Goal: Task Accomplishment & Management: Complete application form

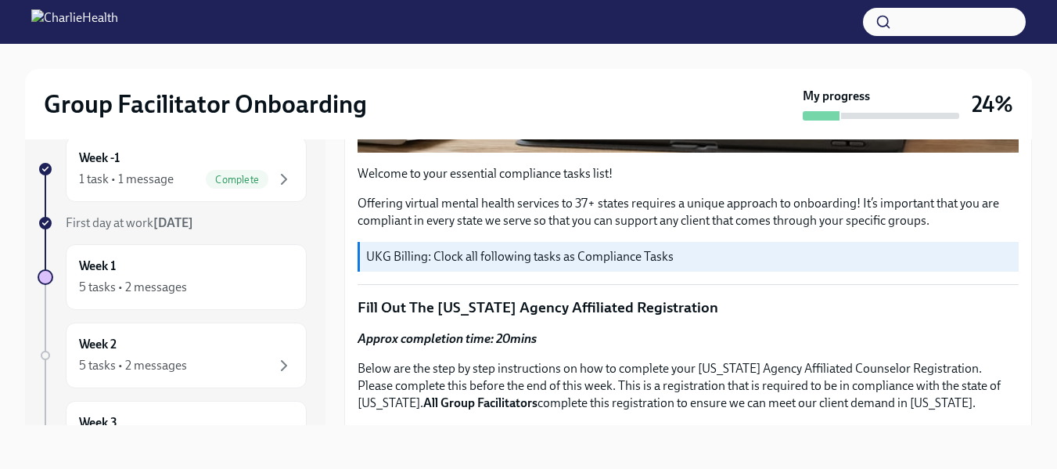
scroll to position [401, 0]
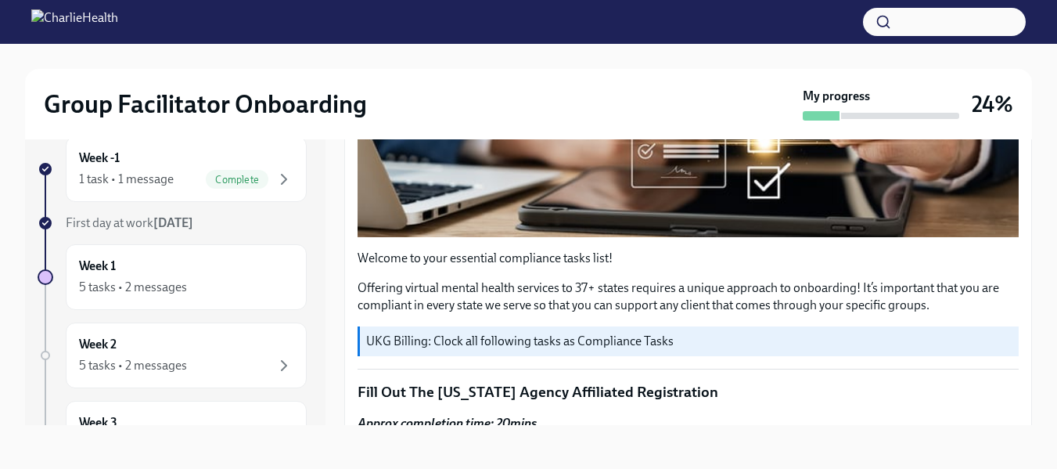
click at [535, 333] on p "UKG Billing: Clock all following tasks as Compliance Tasks" at bounding box center [689, 341] width 646 height 17
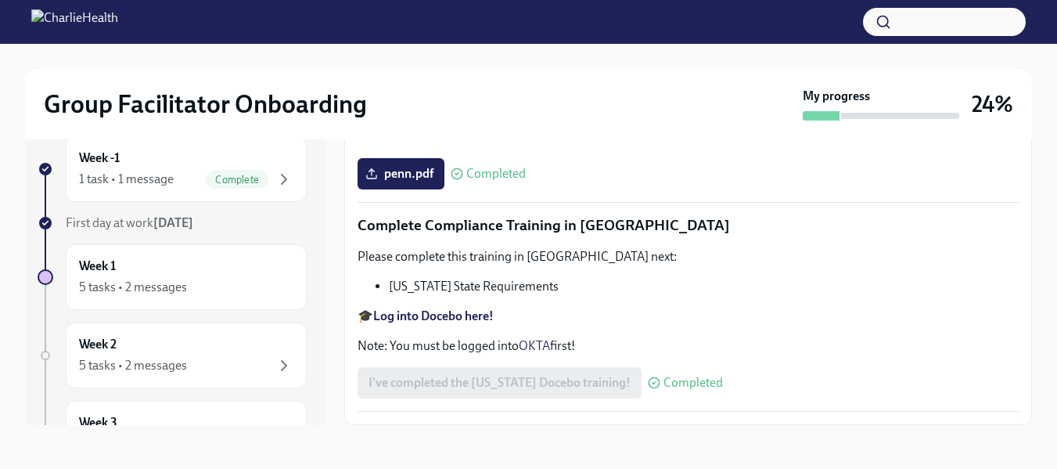
scroll to position [3541, 0]
click at [139, 289] on div "5 tasks • 2 messages" at bounding box center [133, 287] width 108 height 17
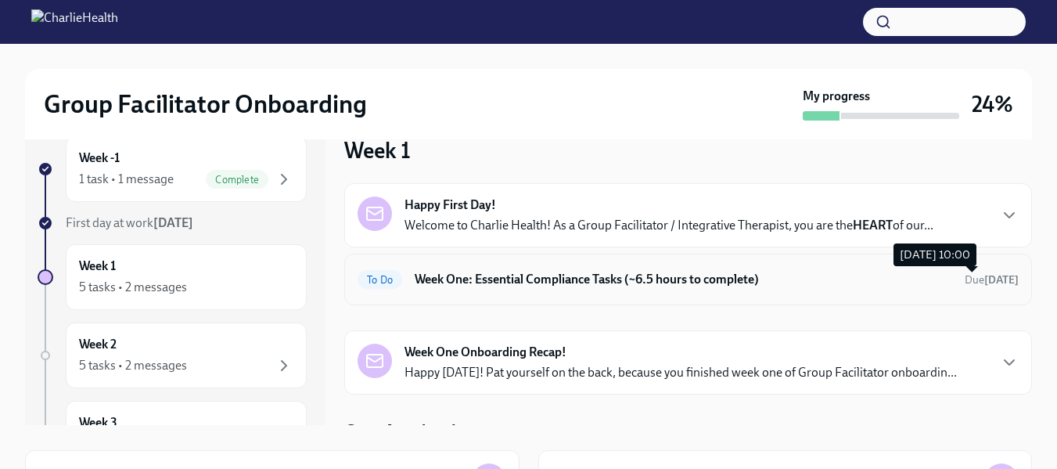
click at [984, 284] on strong "[DATE]" at bounding box center [1001, 279] width 34 height 13
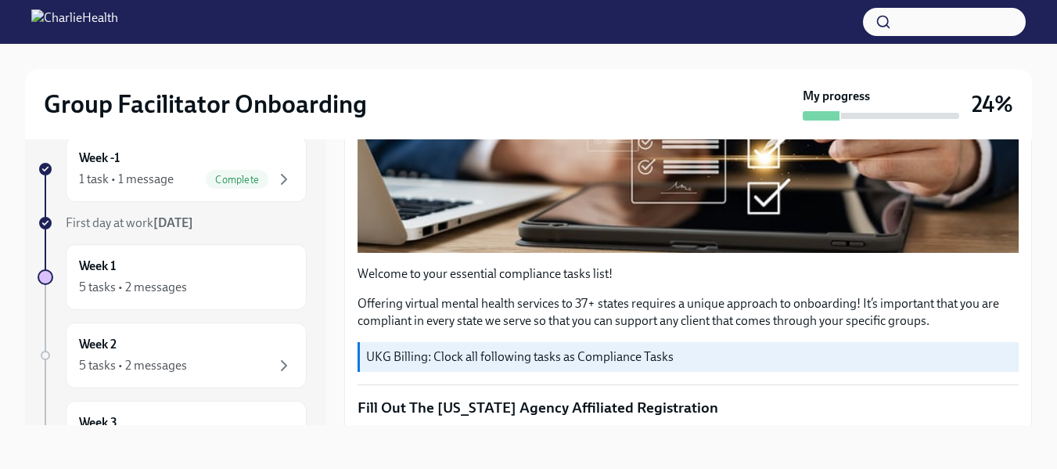
scroll to position [438, 0]
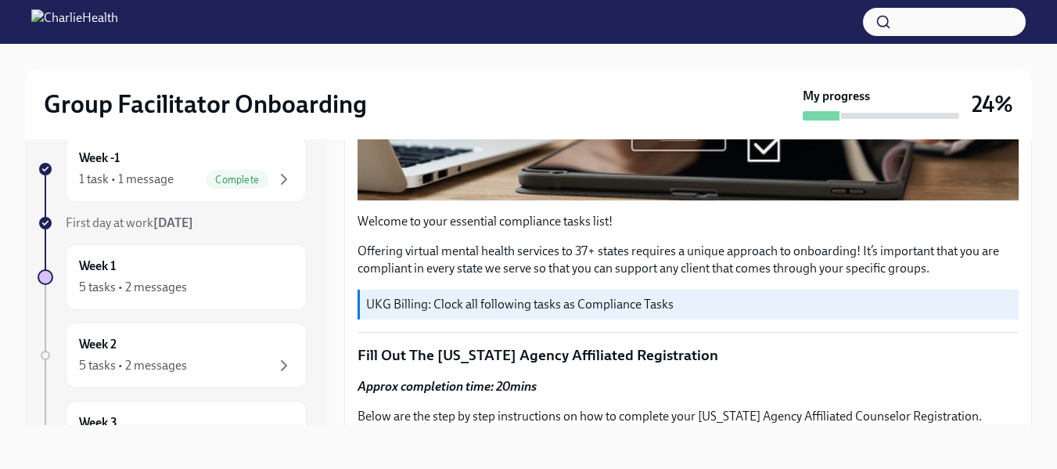
click at [421, 296] on p "UKG Billing: Clock all following tasks as Compliance Tasks" at bounding box center [689, 304] width 646 height 17
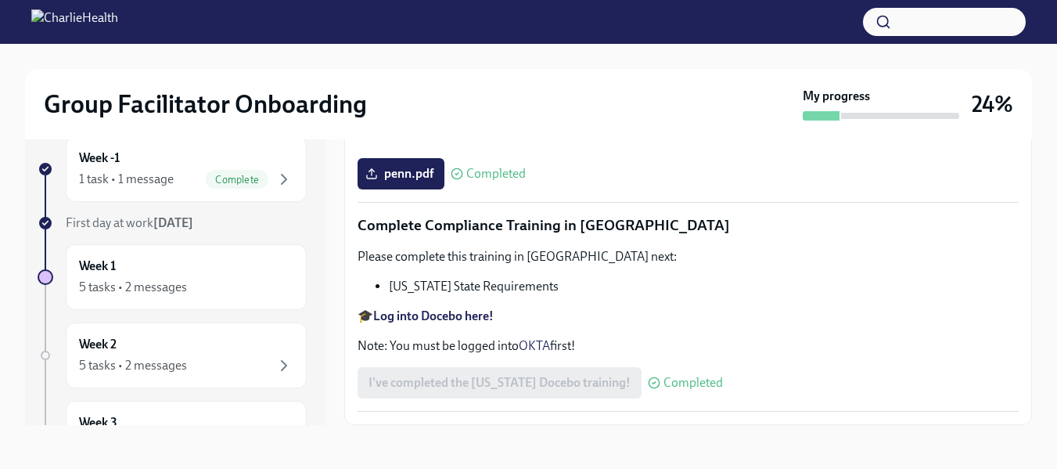
scroll to position [3541, 0]
click at [157, 364] on div "5 tasks • 2 messages" at bounding box center [133, 365] width 108 height 17
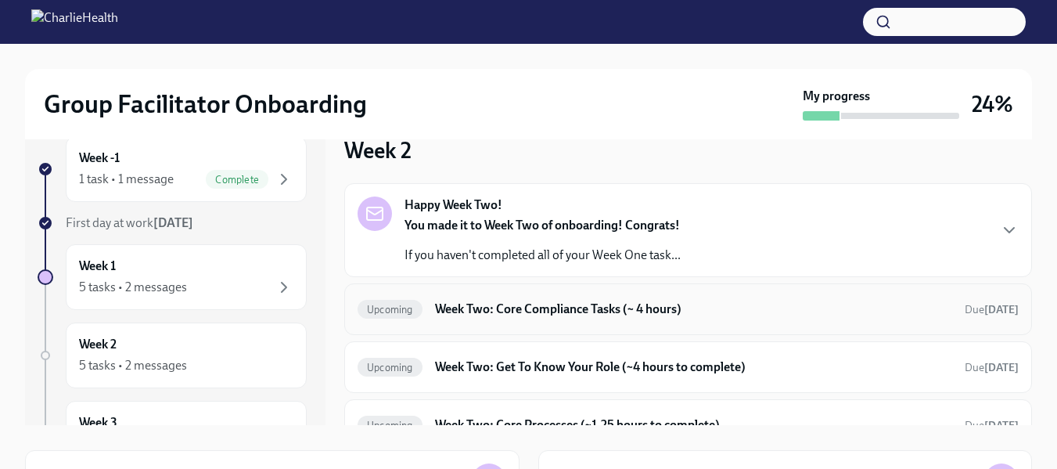
click at [484, 308] on h6 "Week Two: Core Compliance Tasks (~ 4 hours)" at bounding box center [693, 309] width 517 height 17
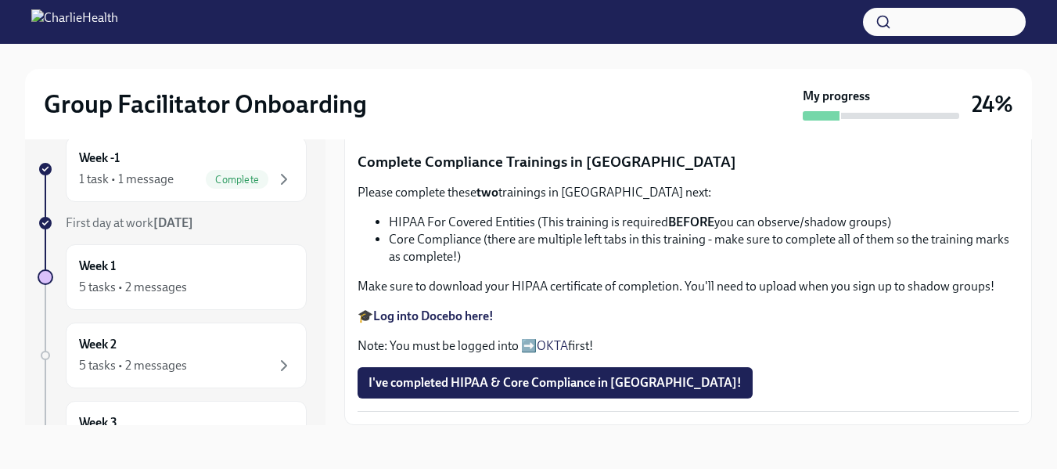
scroll to position [855, 0]
click at [507, 118] on span "Upload Upload CPR Certificate" at bounding box center [460, 111] width 182 height 16
click at [0, 0] on input "Upload Upload CPR Certificate" at bounding box center [0, 0] width 0 height 0
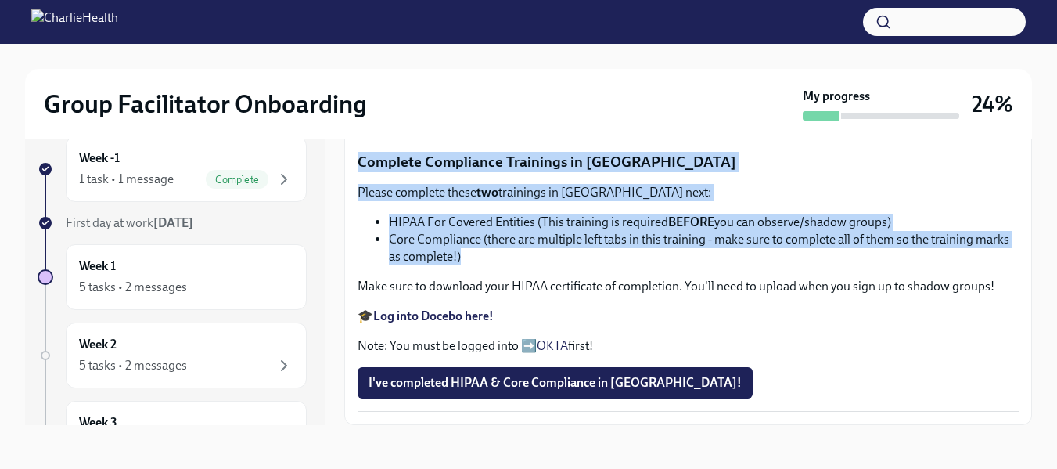
drag, startPoint x: 358, startPoint y: 228, endPoint x: 530, endPoint y: 337, distance: 204.1
click at [530, 337] on div "Let's dive into a few core compliance tasks! Do your CPR and First Aid Training…" at bounding box center [688, 149] width 661 height 524
copy div "Complete Compliance Trainings in [GEOGRAPHIC_DATA] Please complete these two tr…"
